Goal: Task Accomplishment & Management: Manage account settings

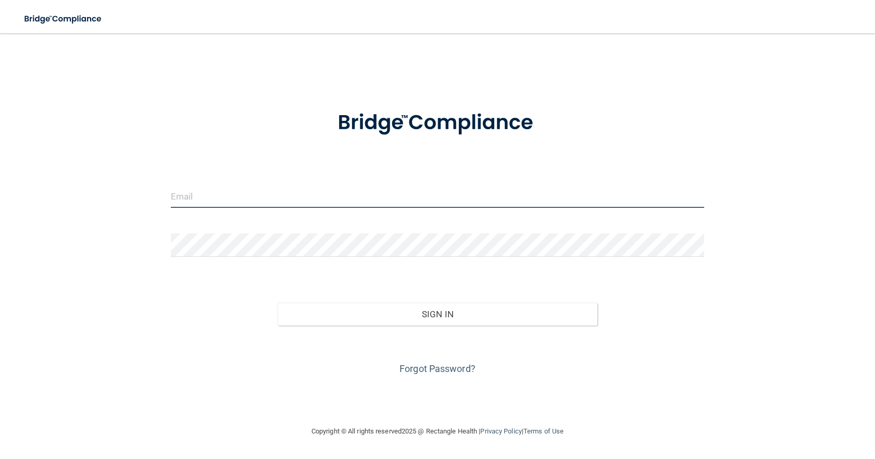
type input "[EMAIL_ADDRESS][DOMAIN_NAME]"
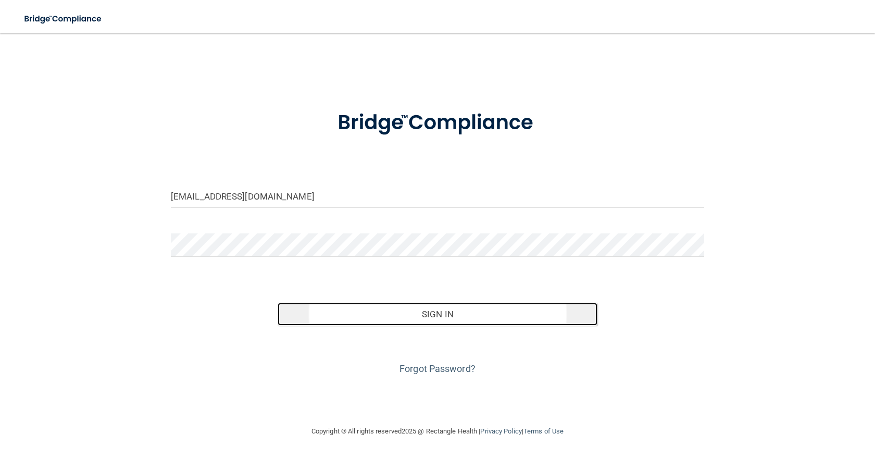
drag, startPoint x: 0, startPoint y: 0, endPoint x: 436, endPoint y: 311, distance: 535.3
click at [435, 311] on button "Sign In" at bounding box center [438, 314] width 320 height 23
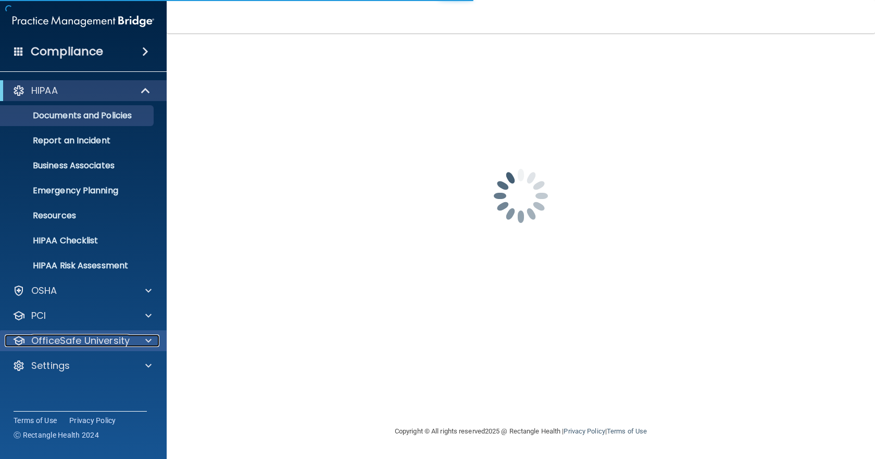
click at [63, 340] on p "OfficeSafe University" at bounding box center [80, 341] width 98 height 13
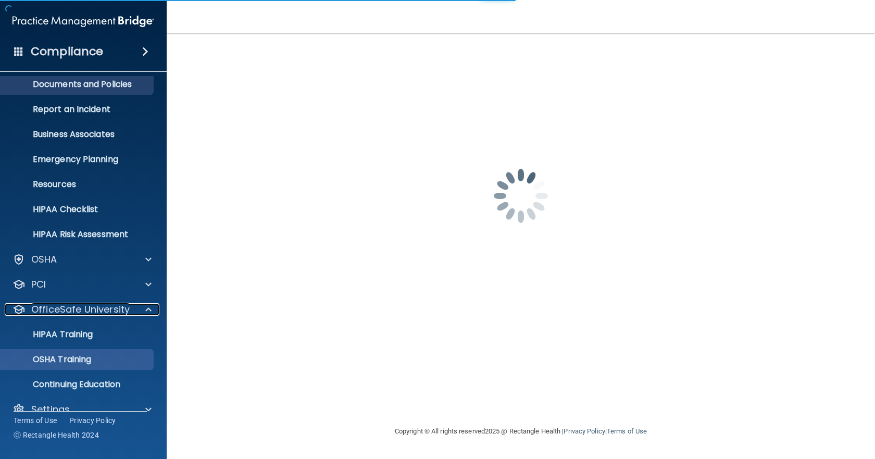
scroll to position [48, 0]
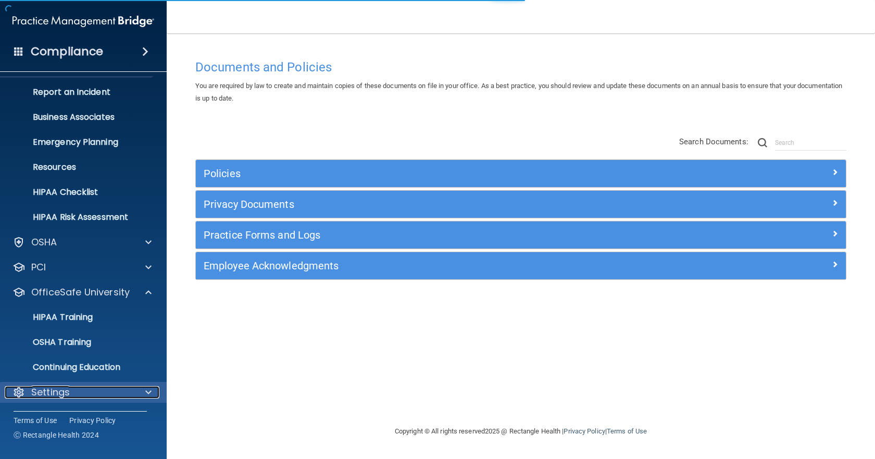
click at [66, 388] on p "Settings" at bounding box center [50, 392] width 39 height 13
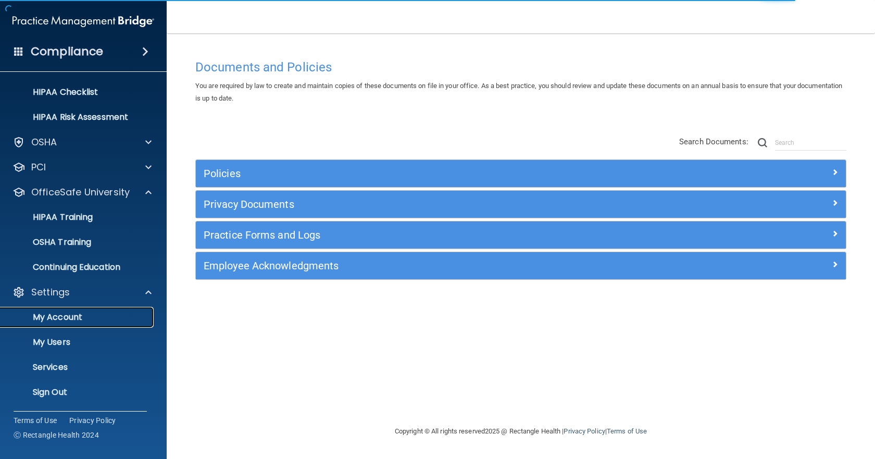
click at [94, 315] on p "My Account" at bounding box center [78, 317] width 142 height 10
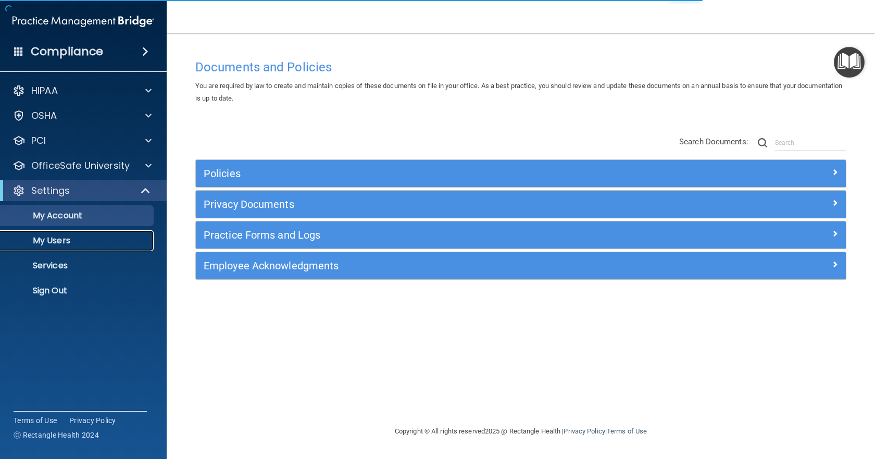
click at [78, 240] on p "My Users" at bounding box center [78, 241] width 142 height 10
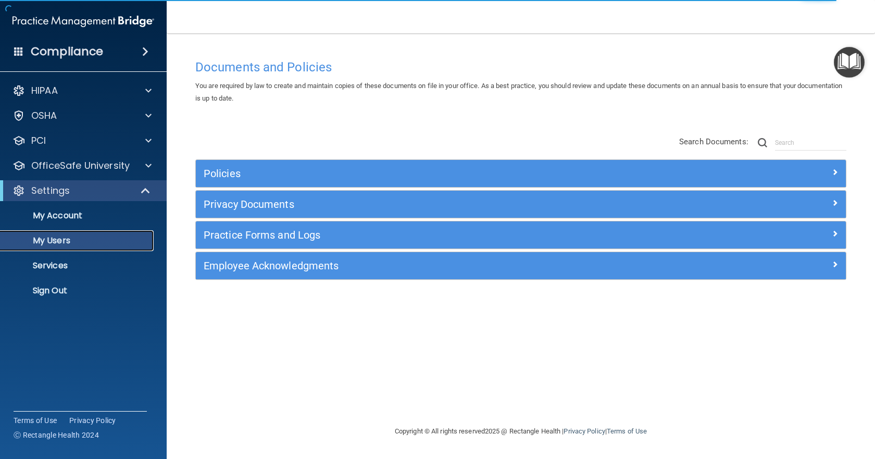
select select "20"
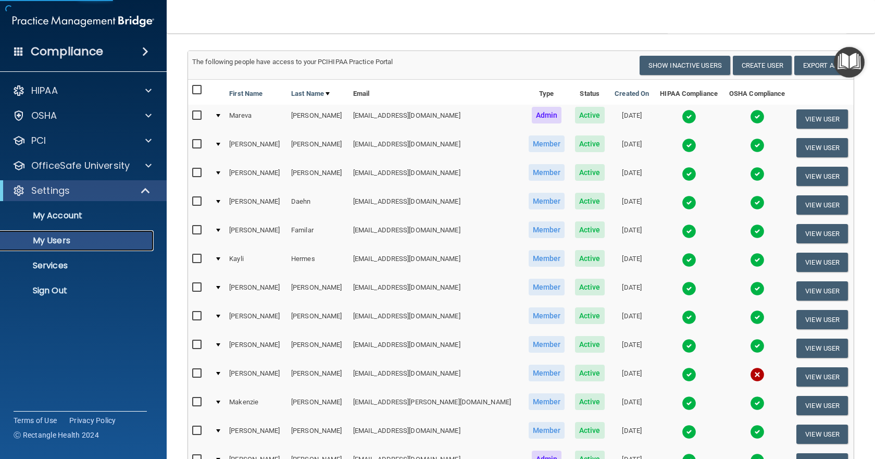
scroll to position [104, 0]
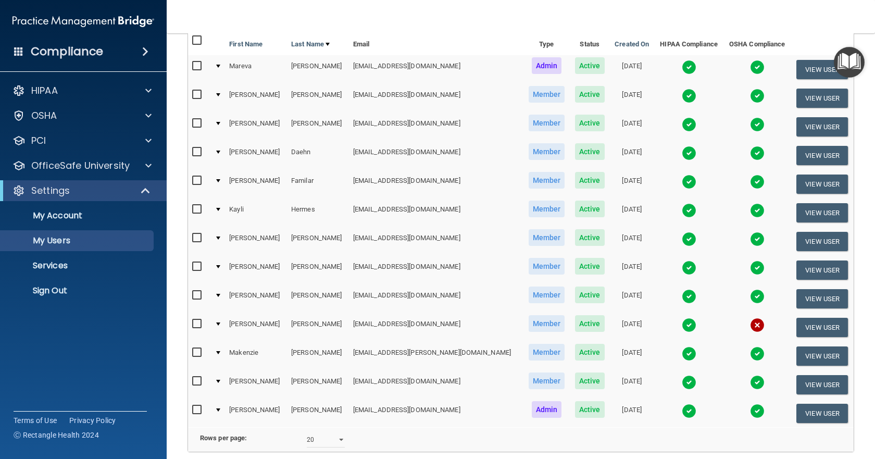
click at [750, 325] on img at bounding box center [757, 325] width 15 height 15
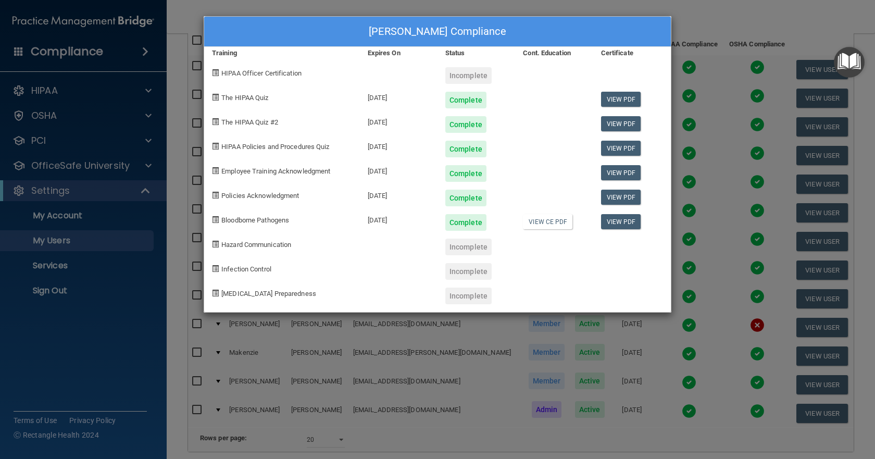
click at [688, 18] on div "[PERSON_NAME] Compliance Training Expires On Status Cont. Education Certificate…" at bounding box center [437, 229] width 875 height 459
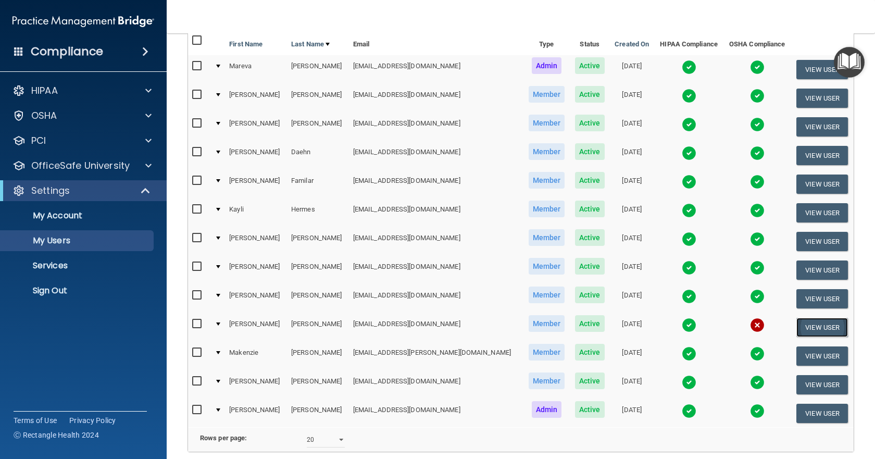
click at [822, 329] on button "View User" at bounding box center [823, 327] width 52 height 19
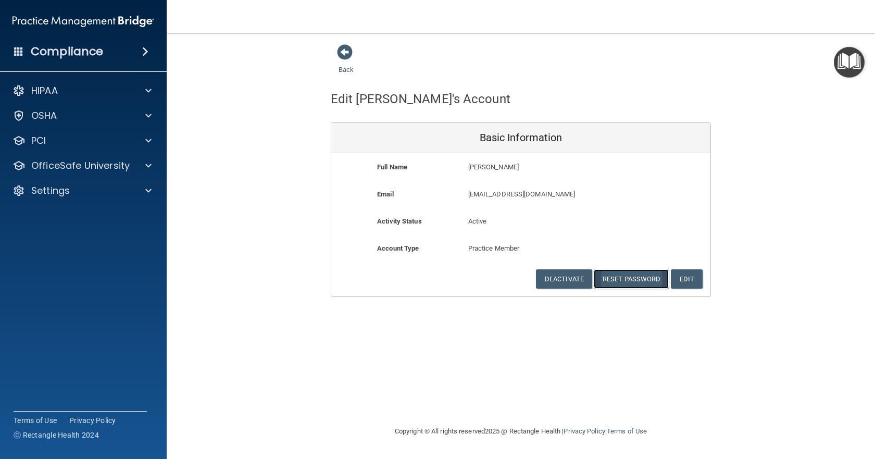
click at [622, 274] on button "Reset Password" at bounding box center [631, 278] width 75 height 19
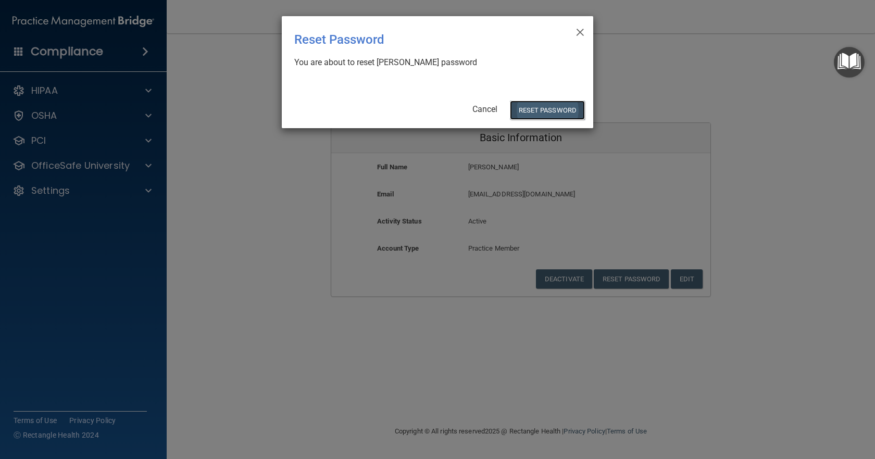
click at [545, 110] on button "Reset Password" at bounding box center [547, 110] width 75 height 19
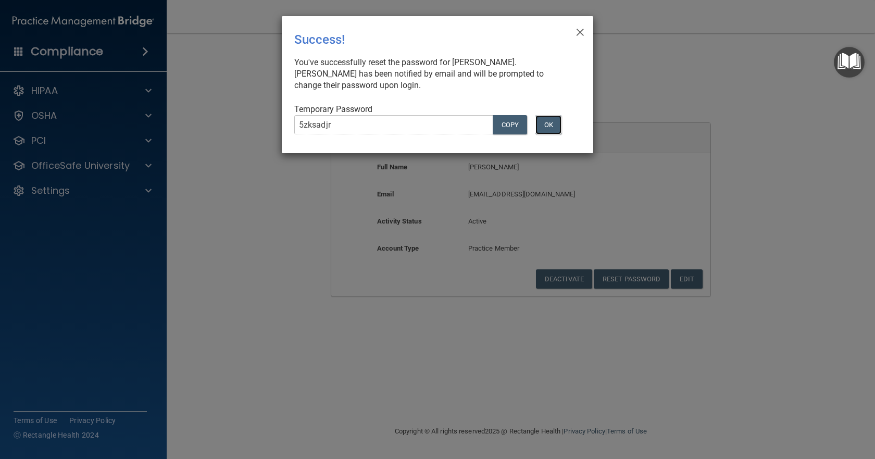
click at [550, 126] on button "OK" at bounding box center [549, 124] width 26 height 19
